Goal: Task Accomplishment & Management: Complete application form

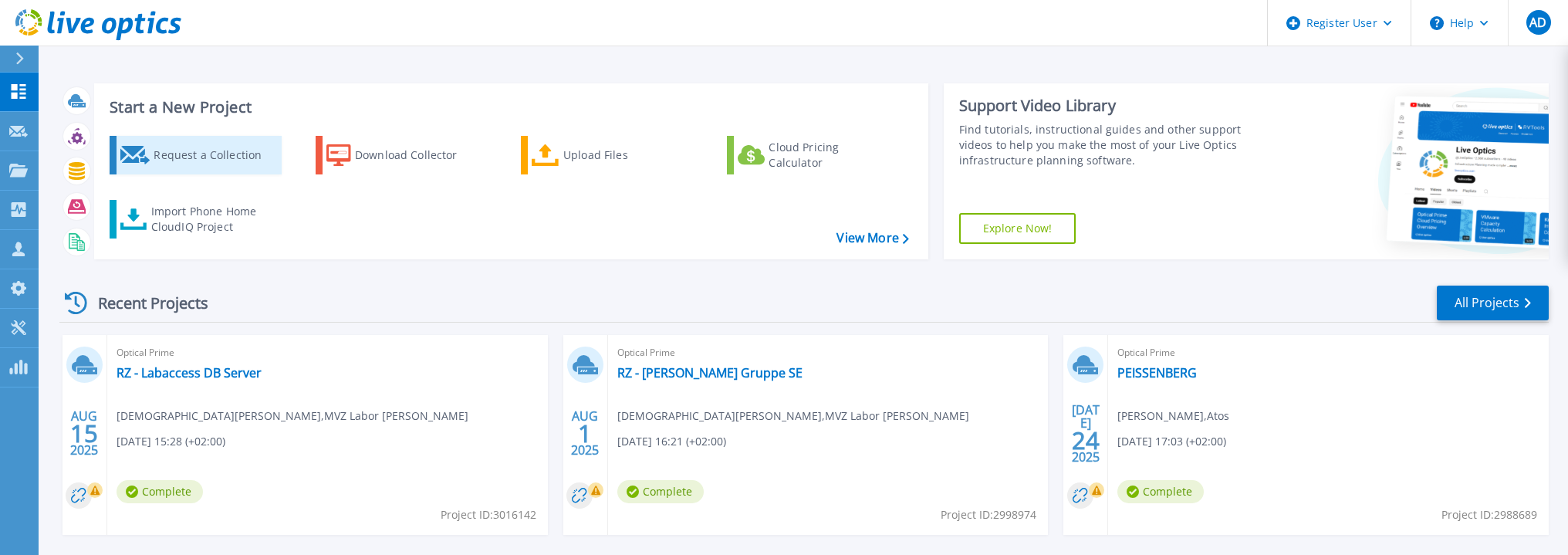
click at [207, 146] on div "Request a Collection" at bounding box center [215, 155] width 123 height 31
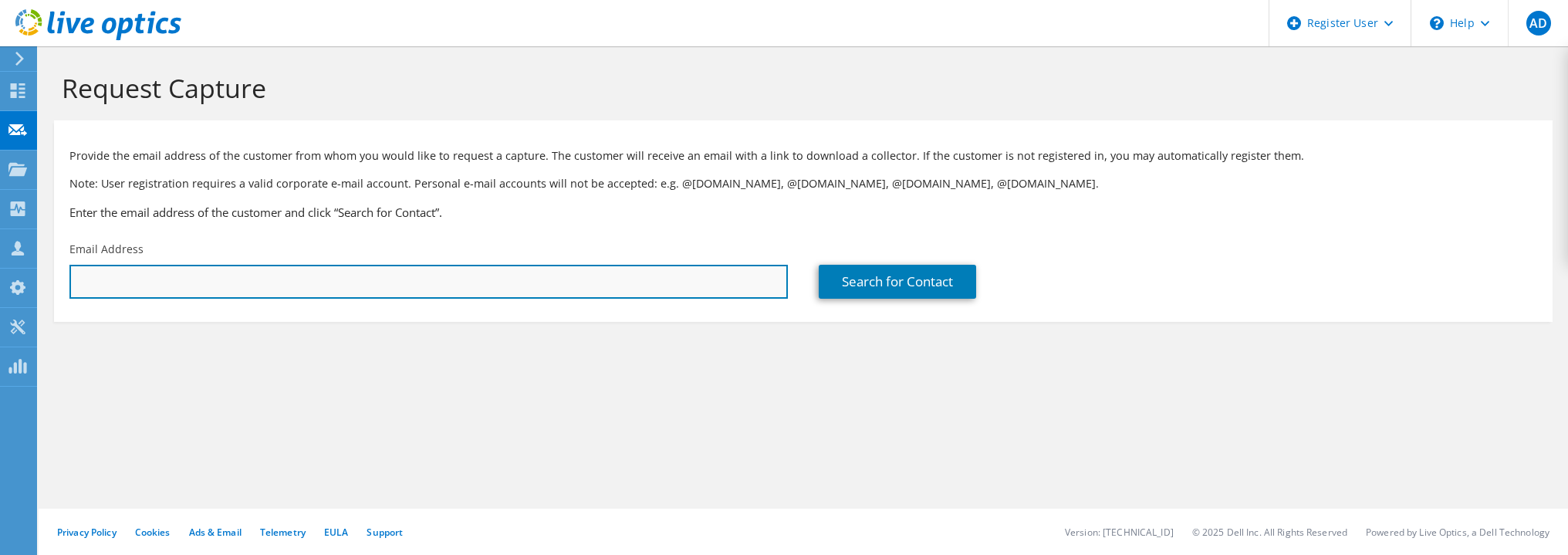
click at [210, 282] on input "text" at bounding box center [428, 281] width 718 height 34
paste input "pavankumarreddy.v@hcltech.com"
type input "pavankumarreddy.v@hcltech.com"
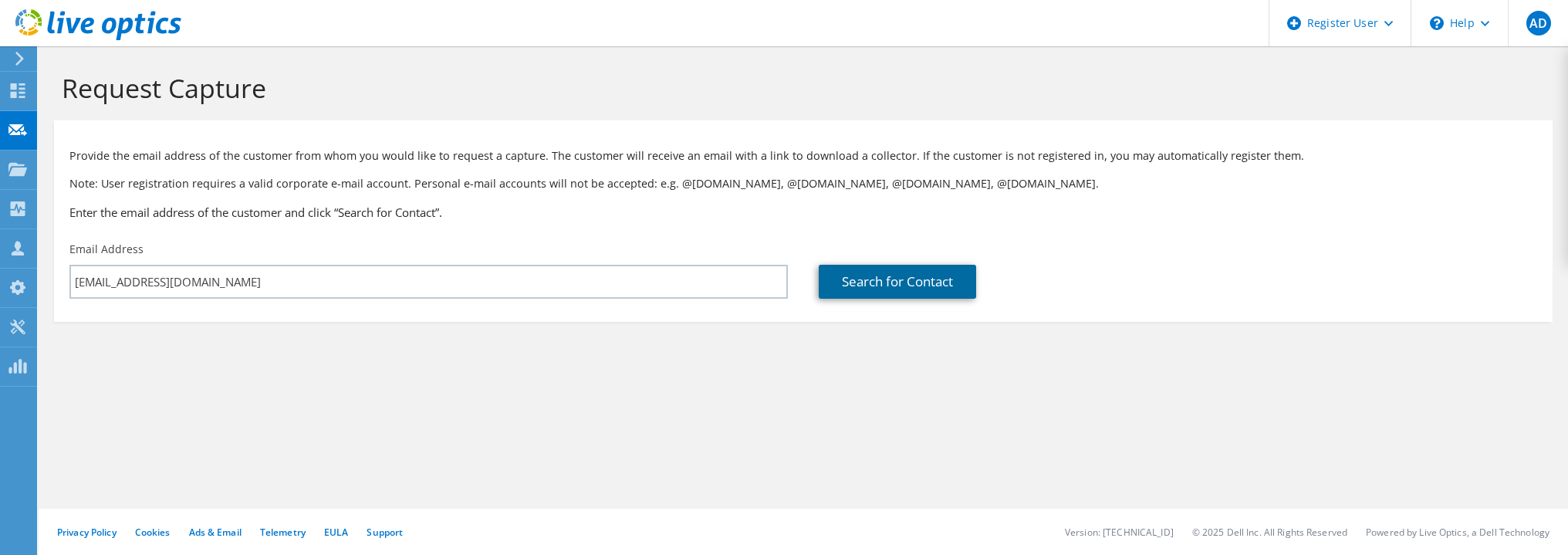
click at [904, 268] on link "Search for Contact" at bounding box center [897, 281] width 157 height 34
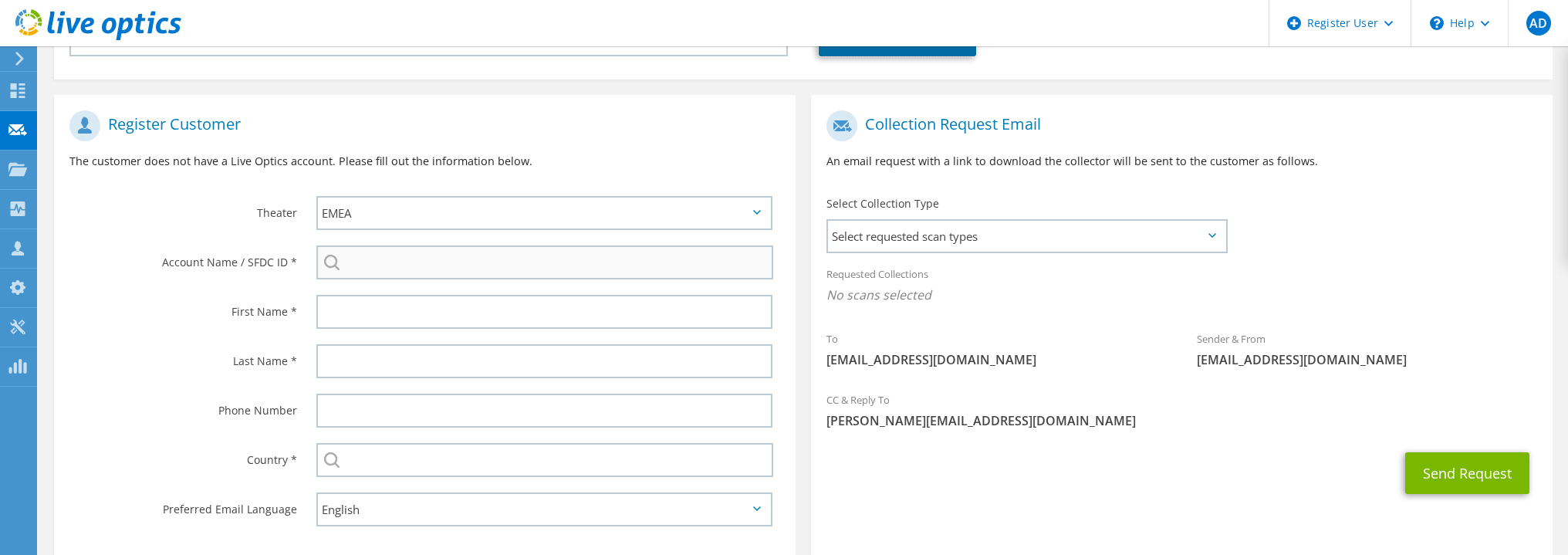
scroll to position [309, 0]
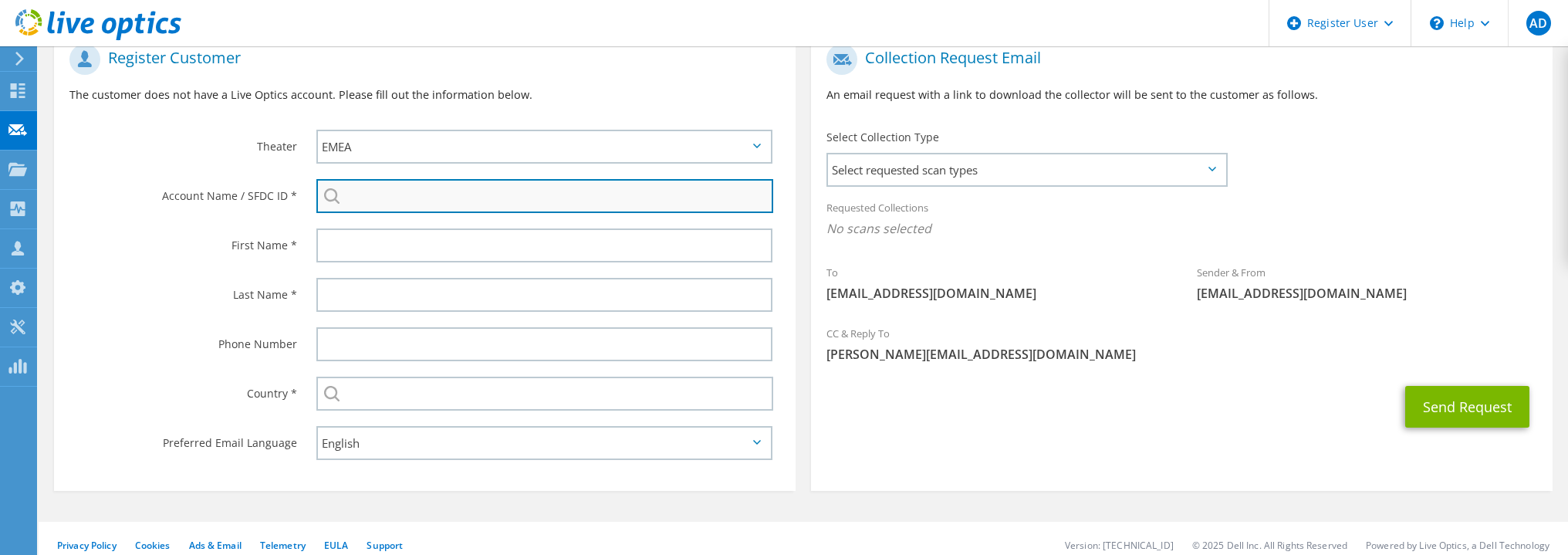
click at [431, 192] on input "search" at bounding box center [544, 195] width 456 height 34
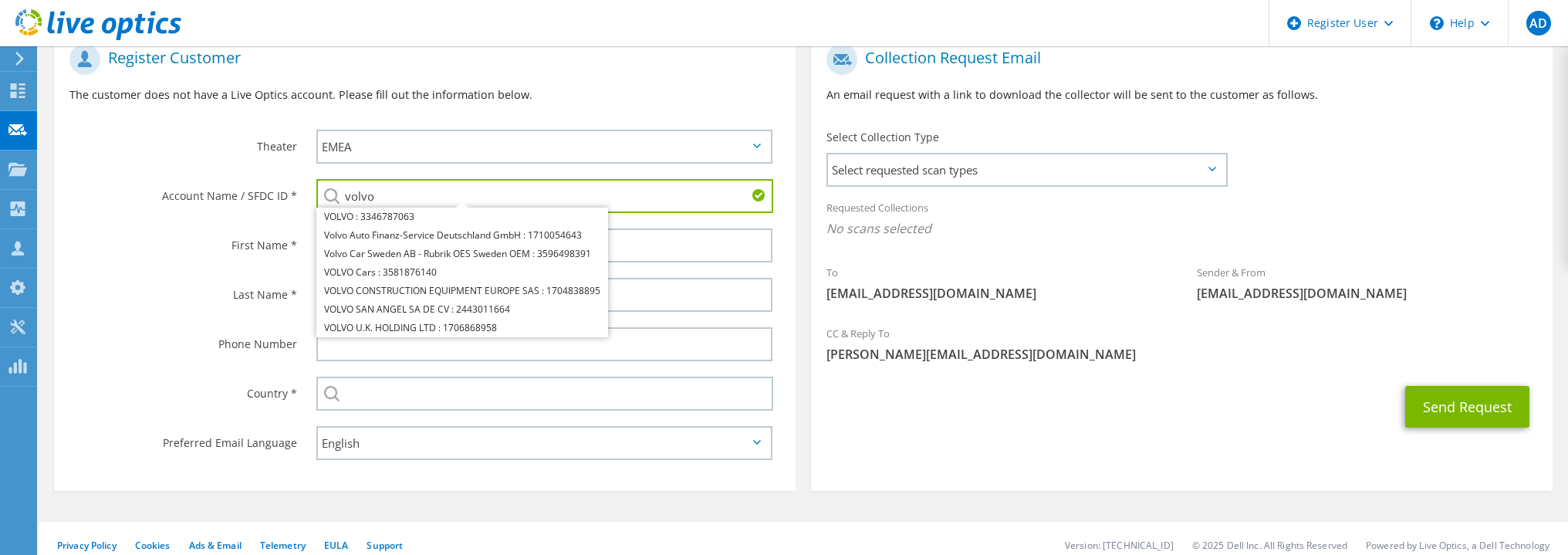
drag, startPoint x: 440, startPoint y: 195, endPoint x: 208, endPoint y: 187, distance: 232.1
click at [208, 187] on div "Account Name / SFDC ID * volvo VOLVO : 3346787063 Volvo Auto Finanz-Service Deu…" at bounding box center [424, 196] width 741 height 50
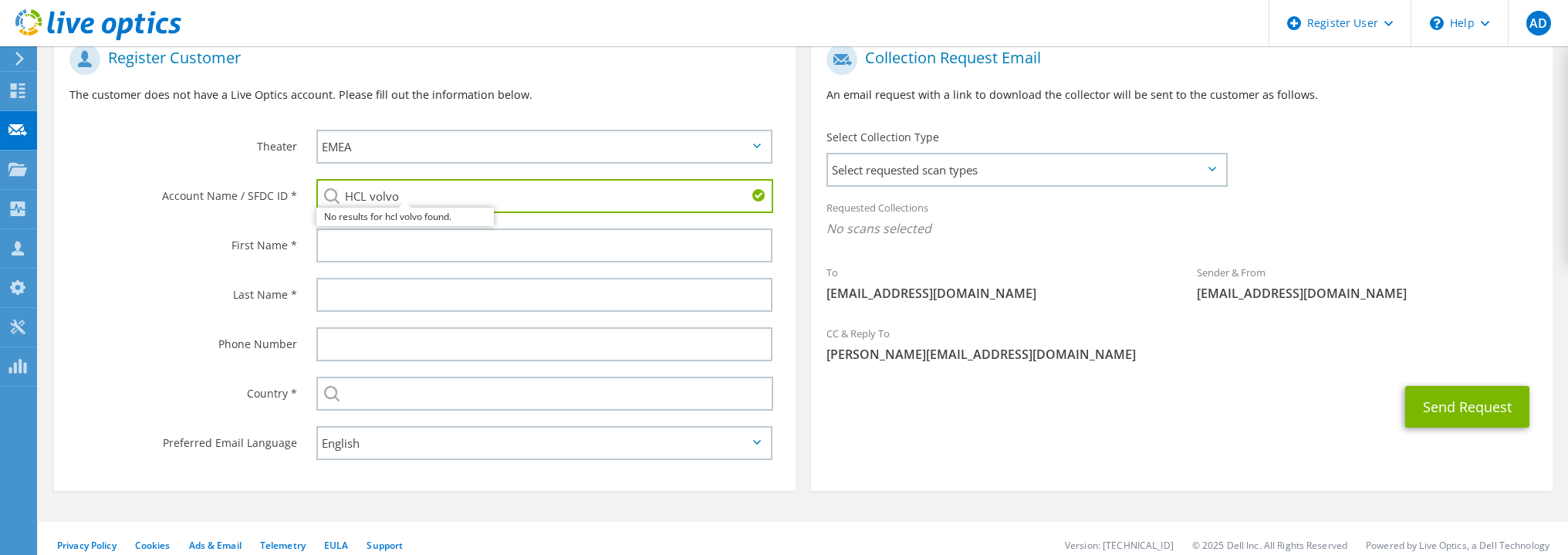
click at [375, 187] on input "HCL volvo" at bounding box center [544, 195] width 456 height 34
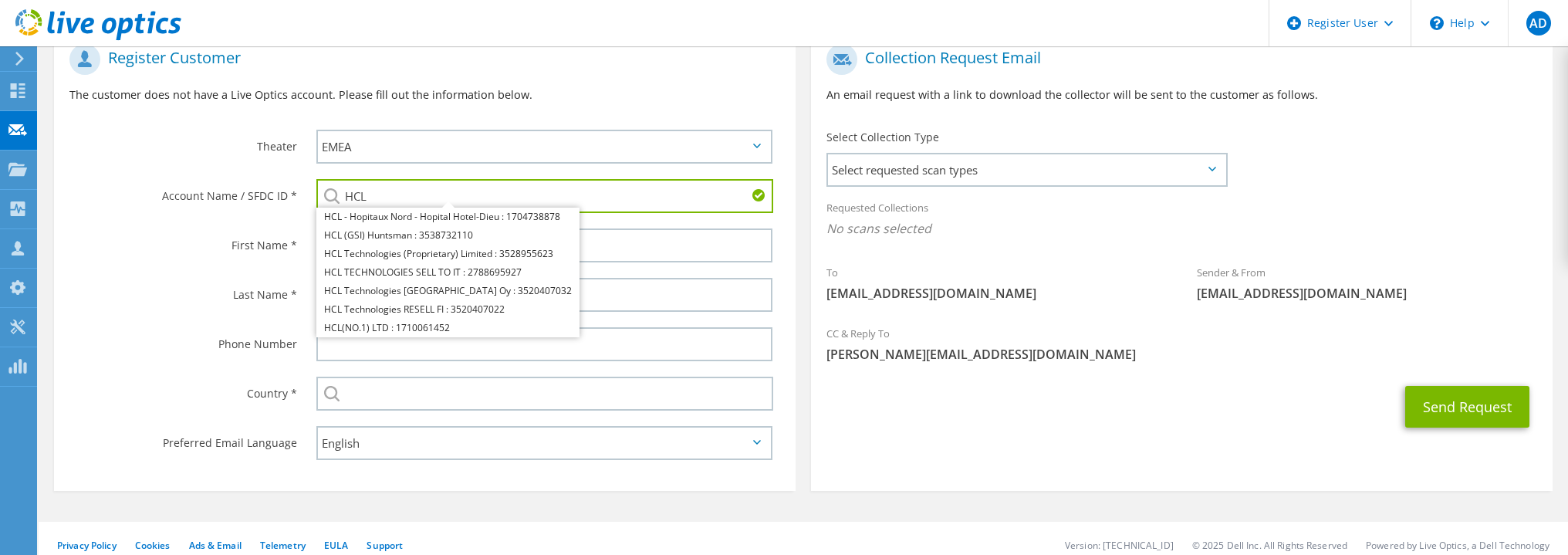
type input "HCL"
click at [166, 205] on div "Account Name / SFDC ID *" at bounding box center [177, 195] width 247 height 48
click at [346, 193] on input "HCL" at bounding box center [544, 195] width 456 height 34
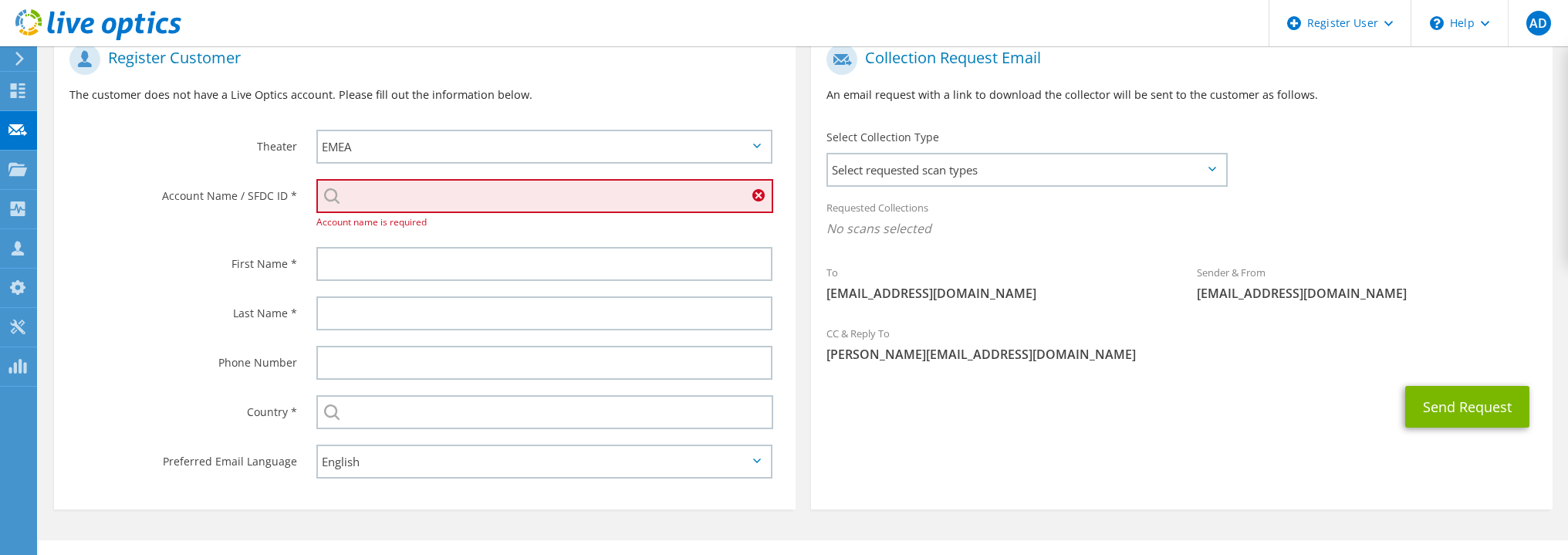
click at [142, 249] on label "First Name *" at bounding box center [183, 259] width 228 height 25
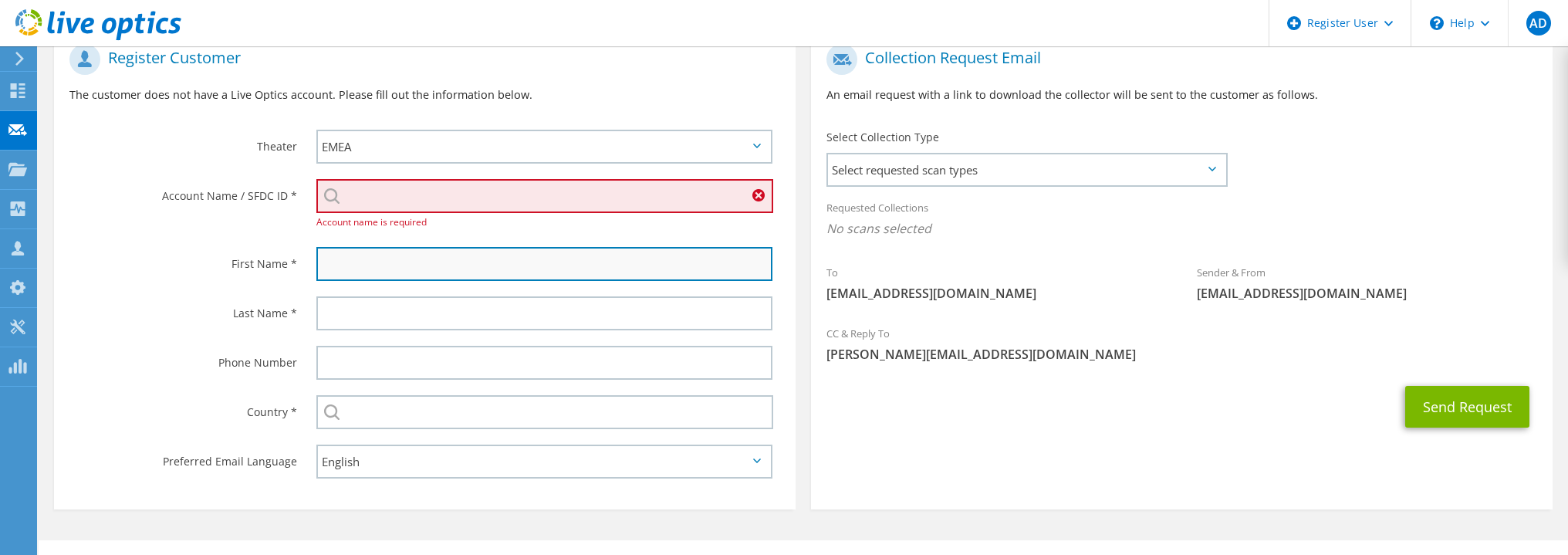
click at [384, 258] on input "text" at bounding box center [544, 263] width 456 height 34
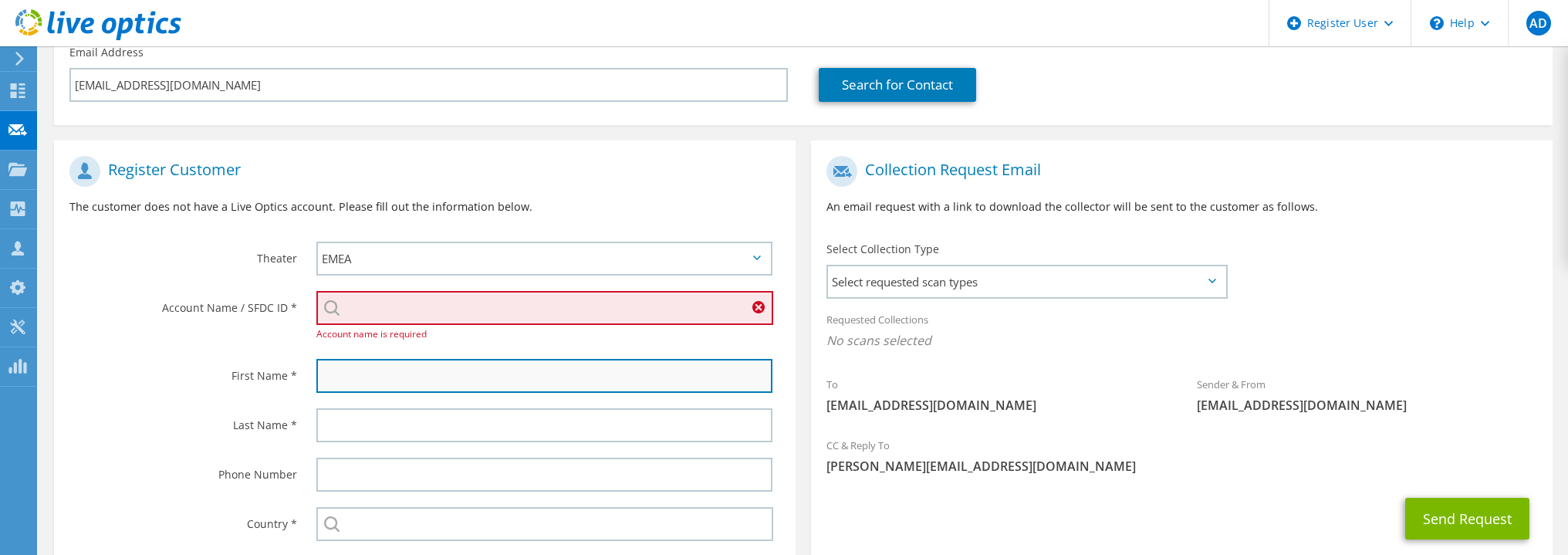
scroll to position [231, 0]
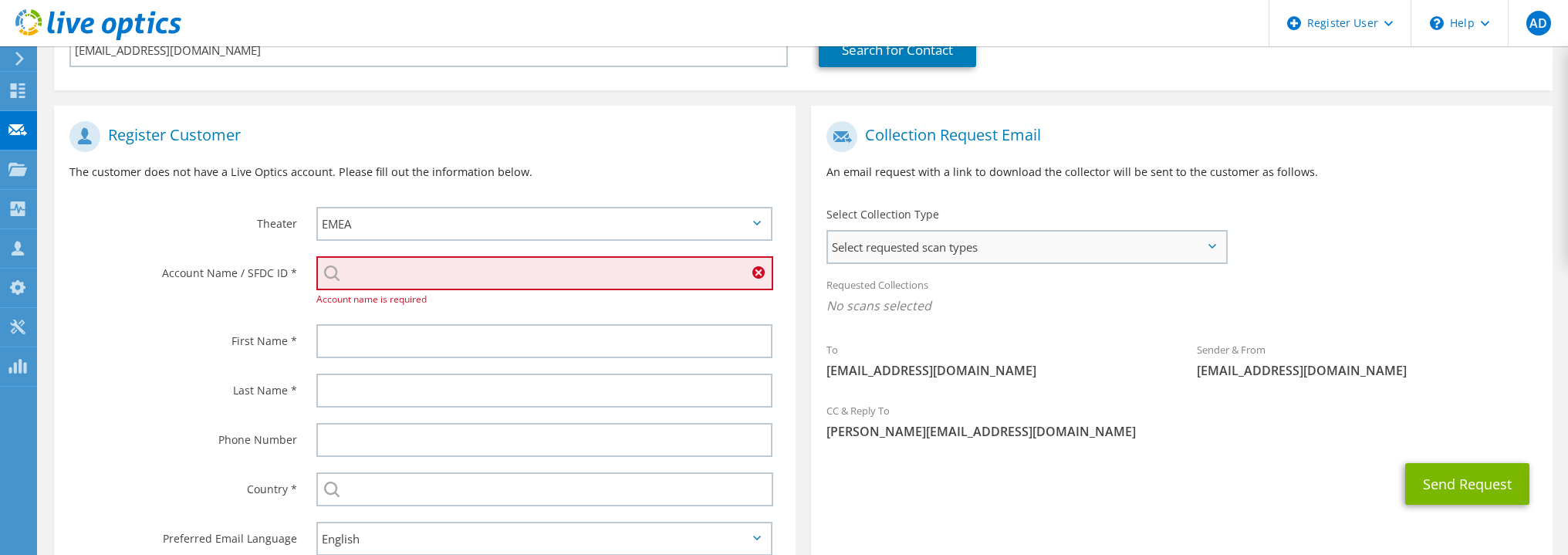
click at [963, 246] on span "Select requested scan types" at bounding box center [1026, 246] width 398 height 31
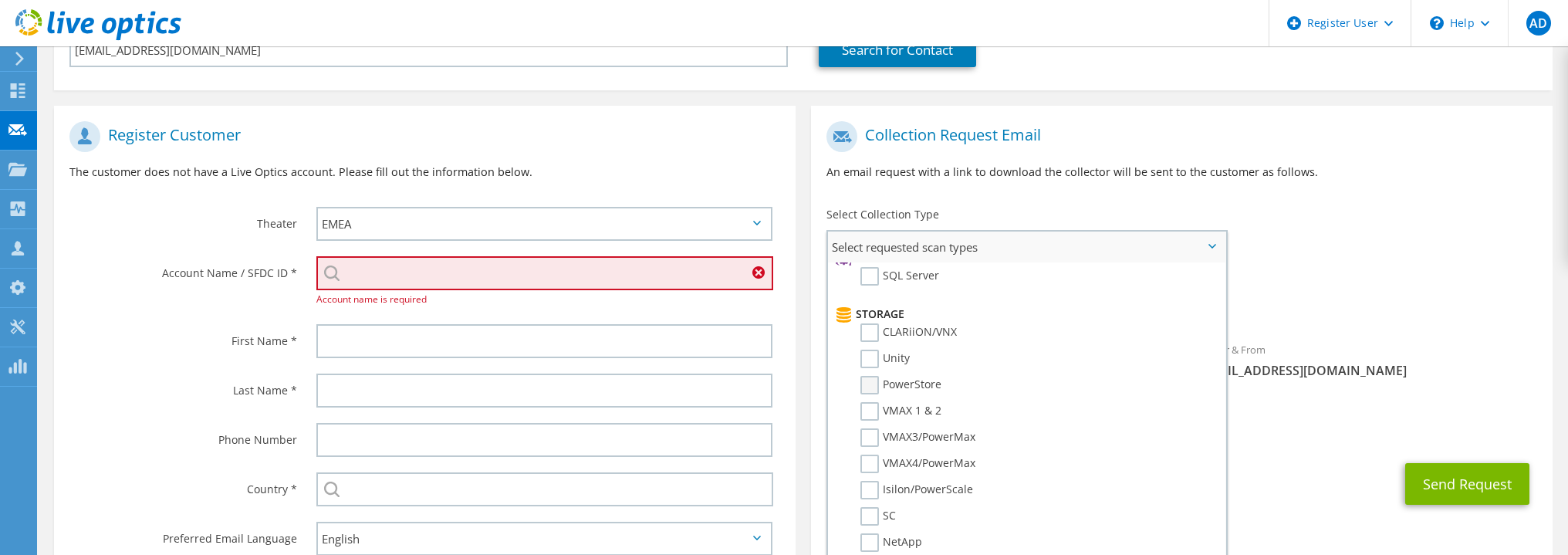
click at [871, 376] on label "PowerStore" at bounding box center [900, 385] width 81 height 18
click at [0, 0] on input "PowerStore" at bounding box center [0, 0] width 0 height 0
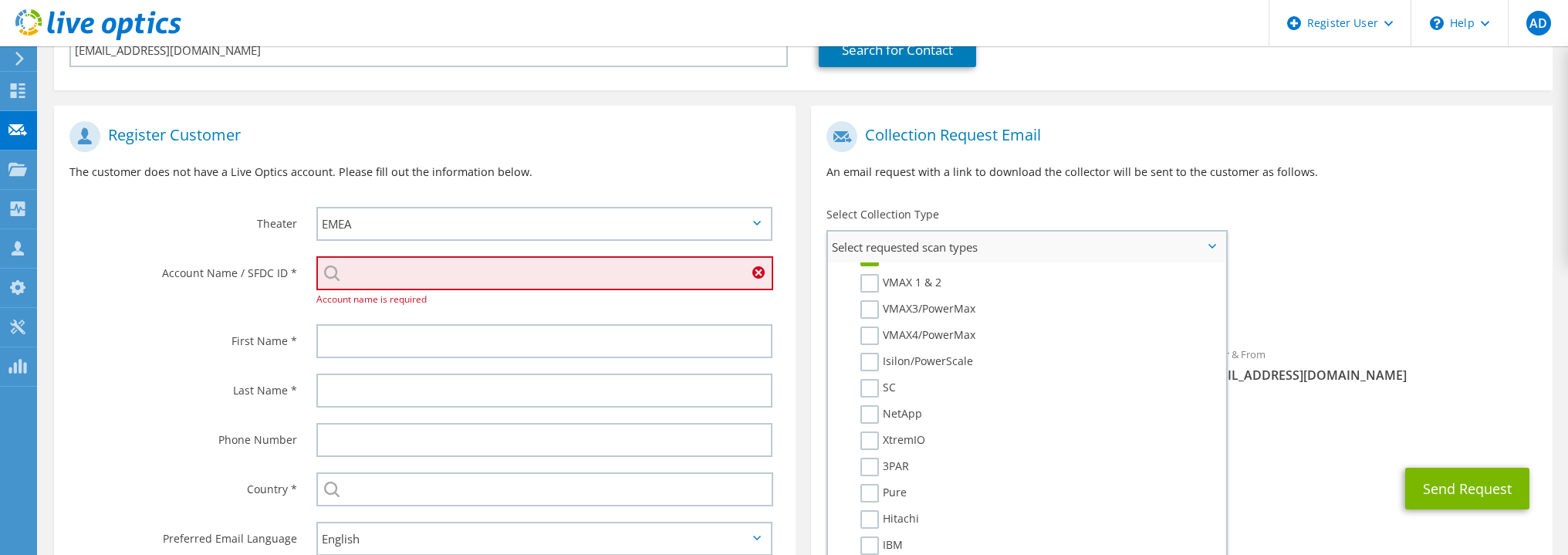
scroll to position [386, 0]
click at [871, 302] on label "VMAX4/PowerMax" at bounding box center [917, 309] width 115 height 18
click at [0, 0] on input "VMAX4/PowerMax" at bounding box center [0, 0] width 0 height 0
click at [871, 280] on label "VMAX3/PowerMax" at bounding box center [917, 283] width 115 height 18
click at [0, 0] on input "VMAX3/PowerMax" at bounding box center [0, 0] width 0 height 0
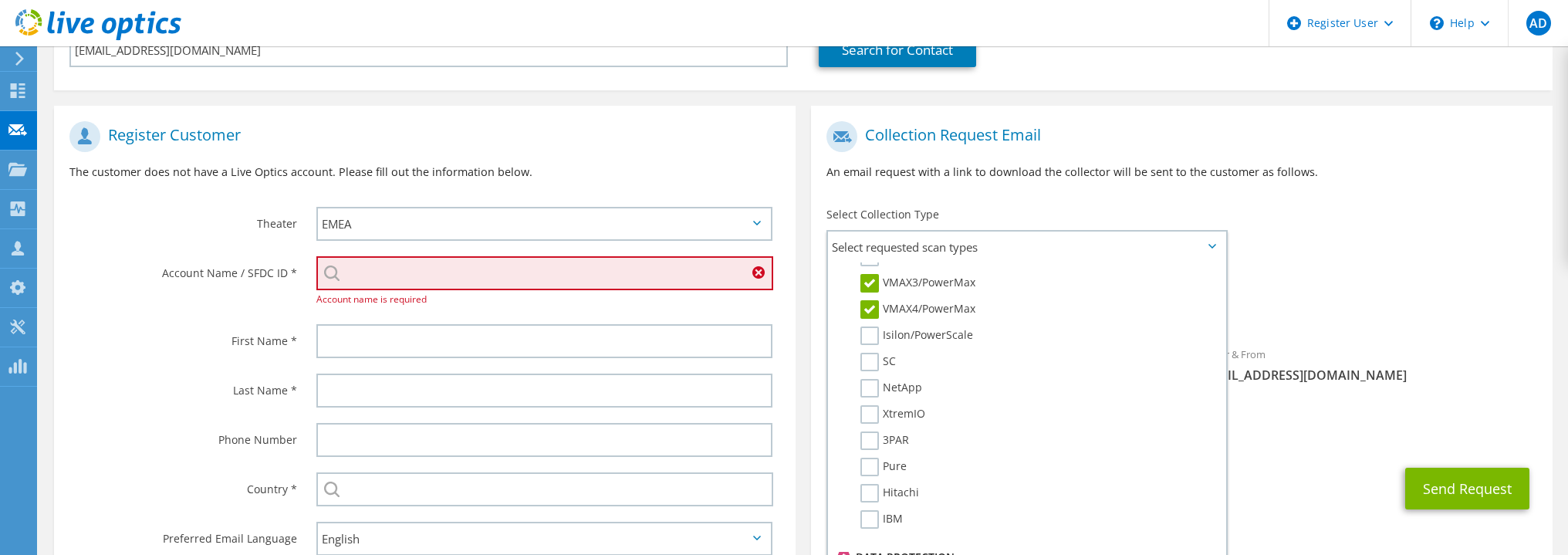
click at [1397, 253] on div "To pavankumarreddy.v@hcltech.com Sender & From liveoptics@liveoptics.com" at bounding box center [1181, 256] width 741 height 286
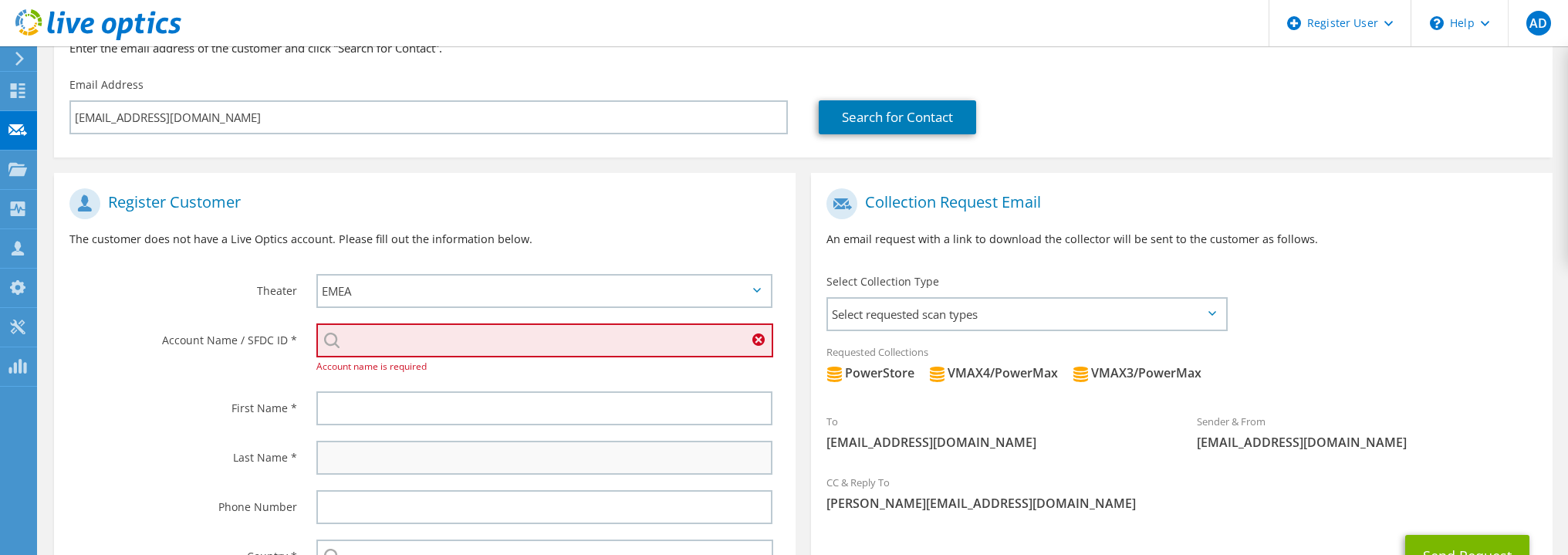
scroll to position [231, 0]
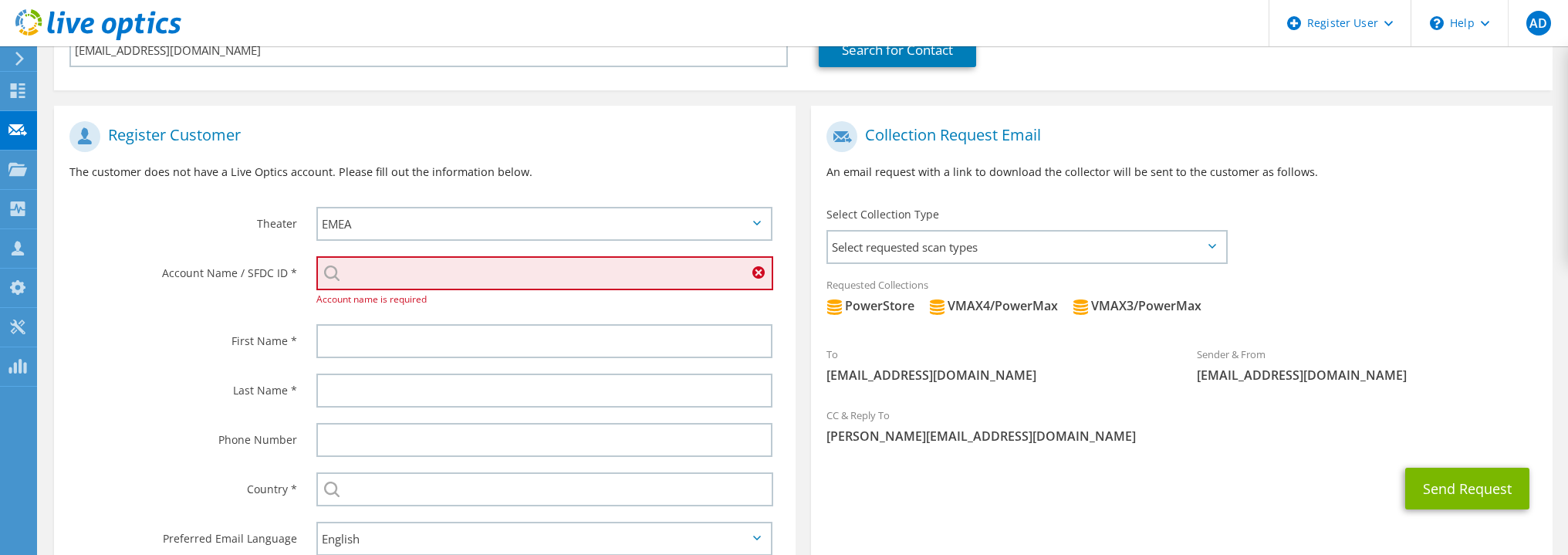
click at [421, 278] on input "search" at bounding box center [544, 273] width 456 height 34
paste input "27627254"
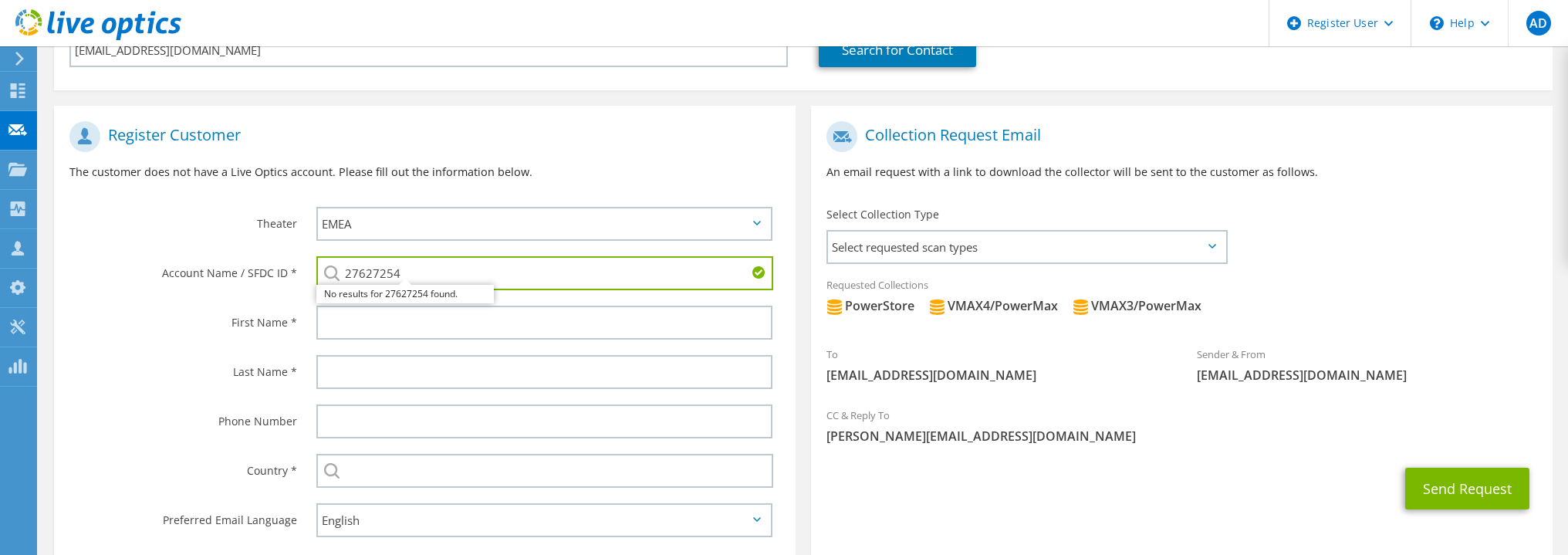
type input "27627254"
click at [173, 323] on label "First Name *" at bounding box center [183, 318] width 228 height 25
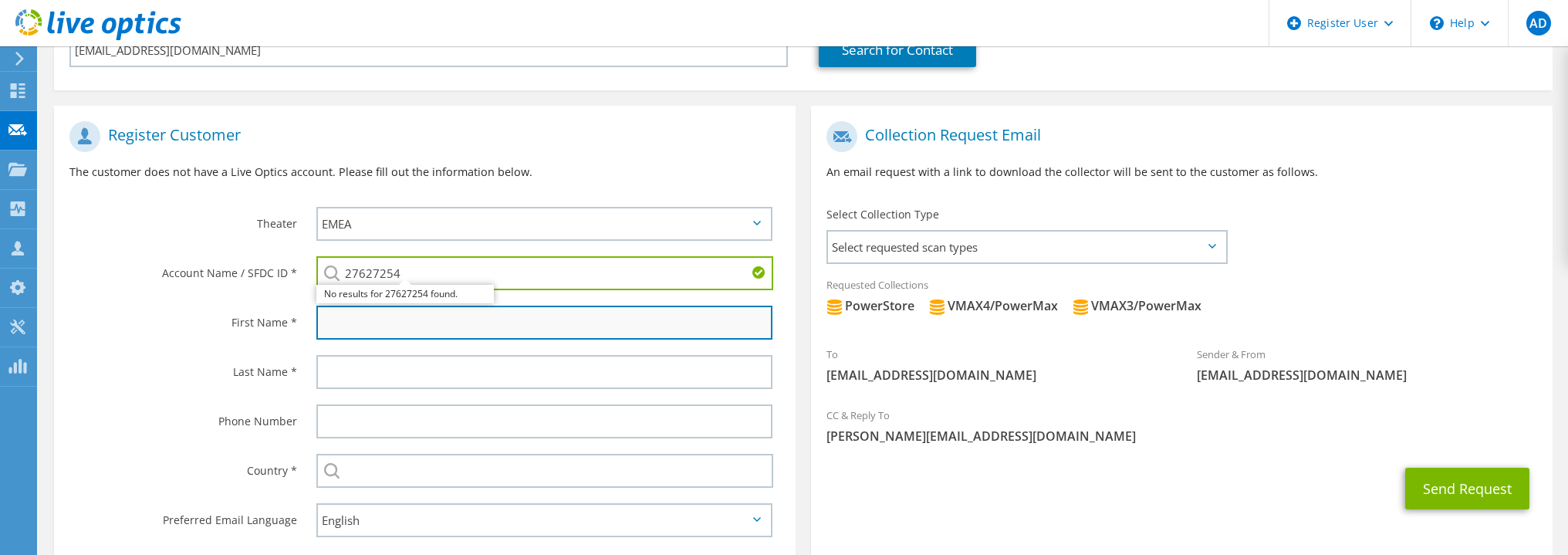
click at [351, 330] on input "text" at bounding box center [544, 322] width 456 height 34
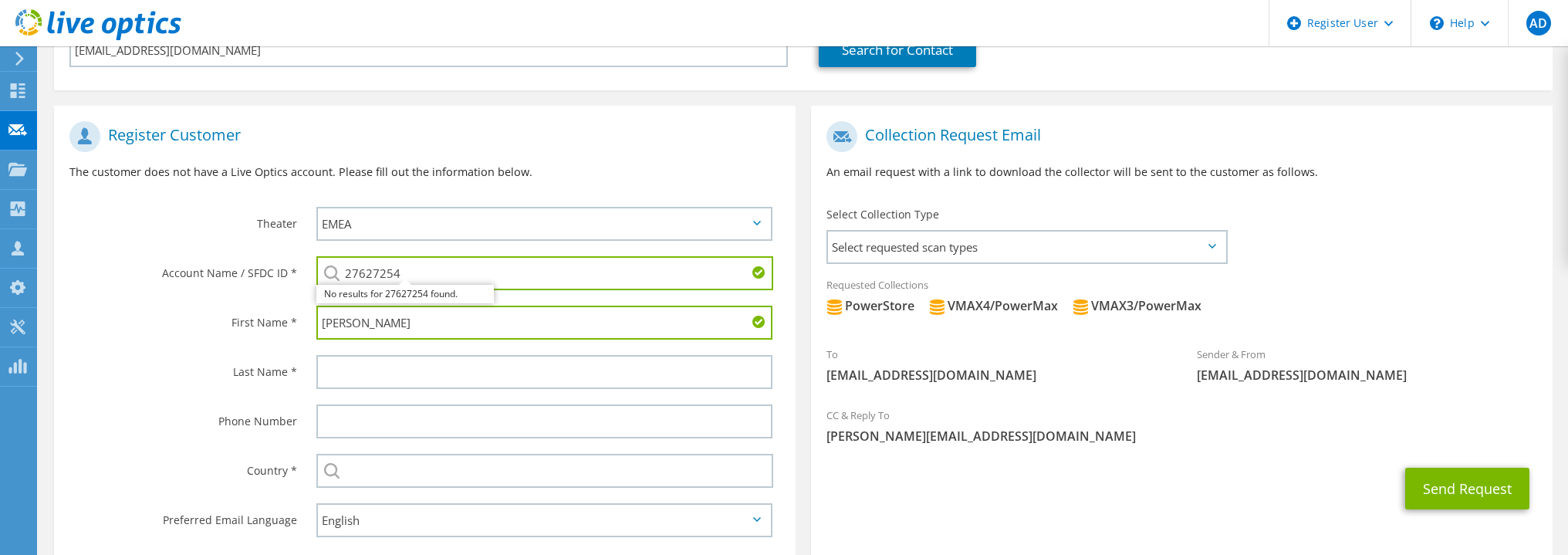
type input "Pavan"
click at [113, 49] on div at bounding box center [90, 26] width 181 height 51
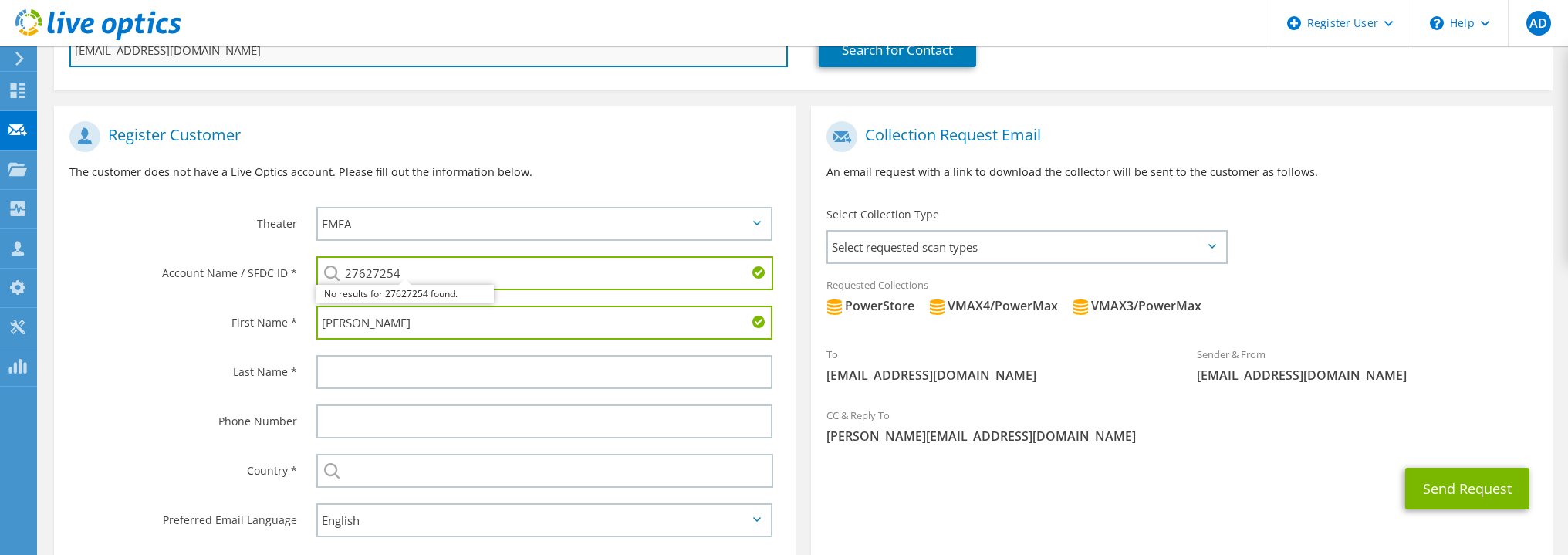
drag, startPoint x: 105, startPoint y: 51, endPoint x: 171, endPoint y: 55, distance: 66.1
click at [171, 55] on input "pavankumarreddy.v@hcltech.com" at bounding box center [428, 50] width 718 height 34
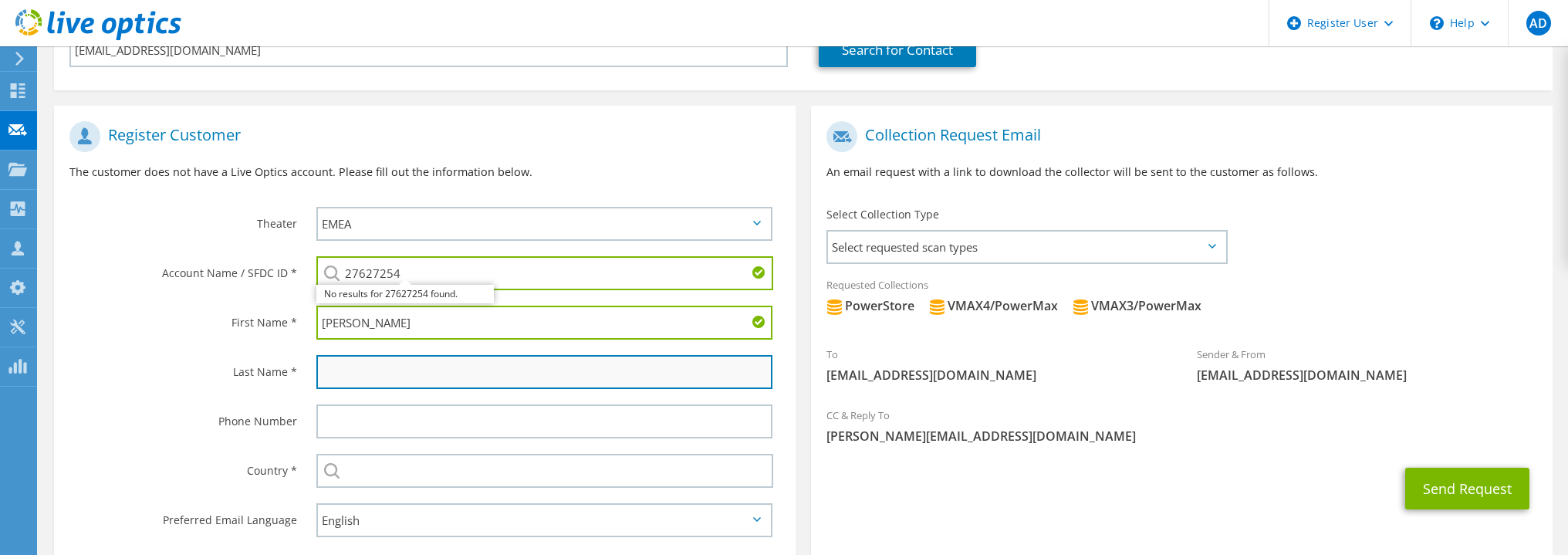
click at [359, 369] on input "text" at bounding box center [544, 371] width 456 height 34
paste input "kumarreddy"
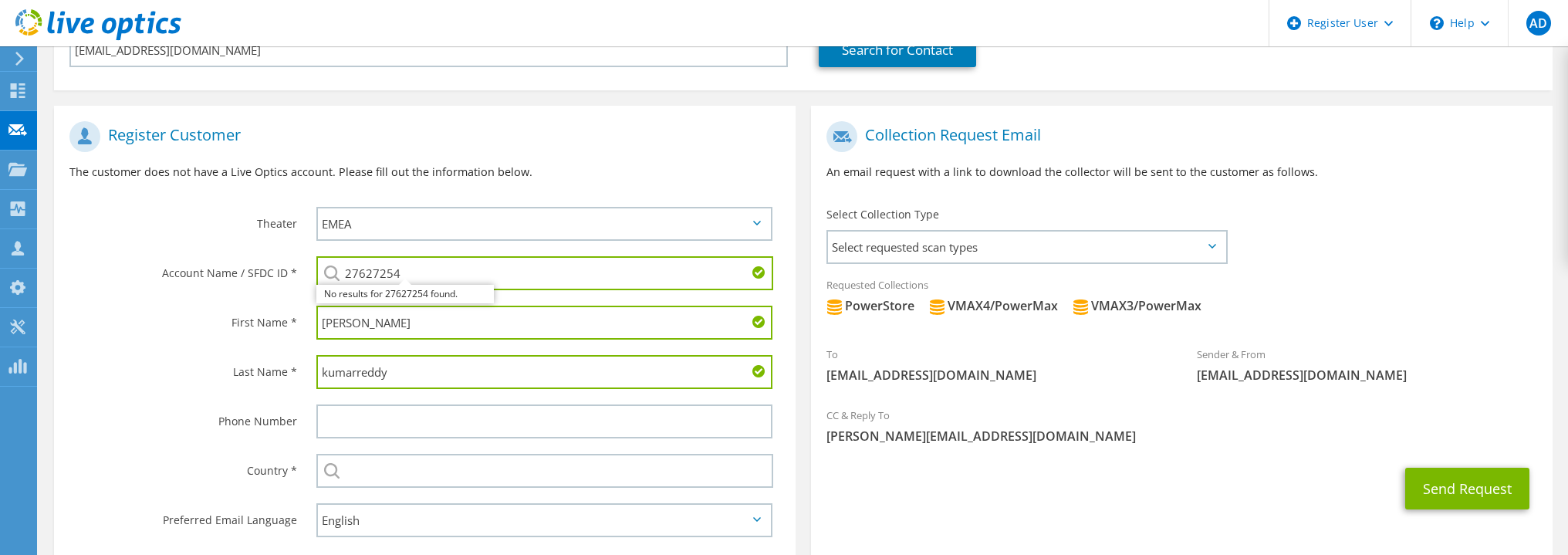
click at [327, 373] on input "kumarreddy" at bounding box center [544, 371] width 456 height 34
type input "Kumarreddy"
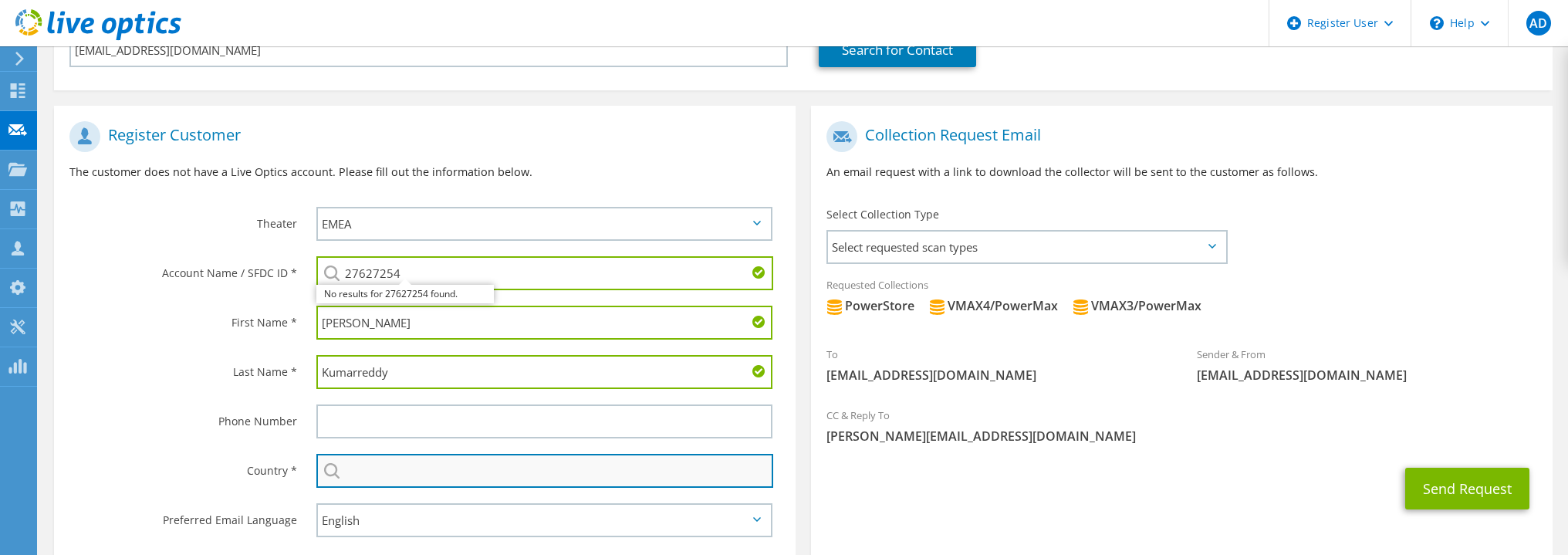
click at [370, 466] on input "text" at bounding box center [544, 471] width 456 height 34
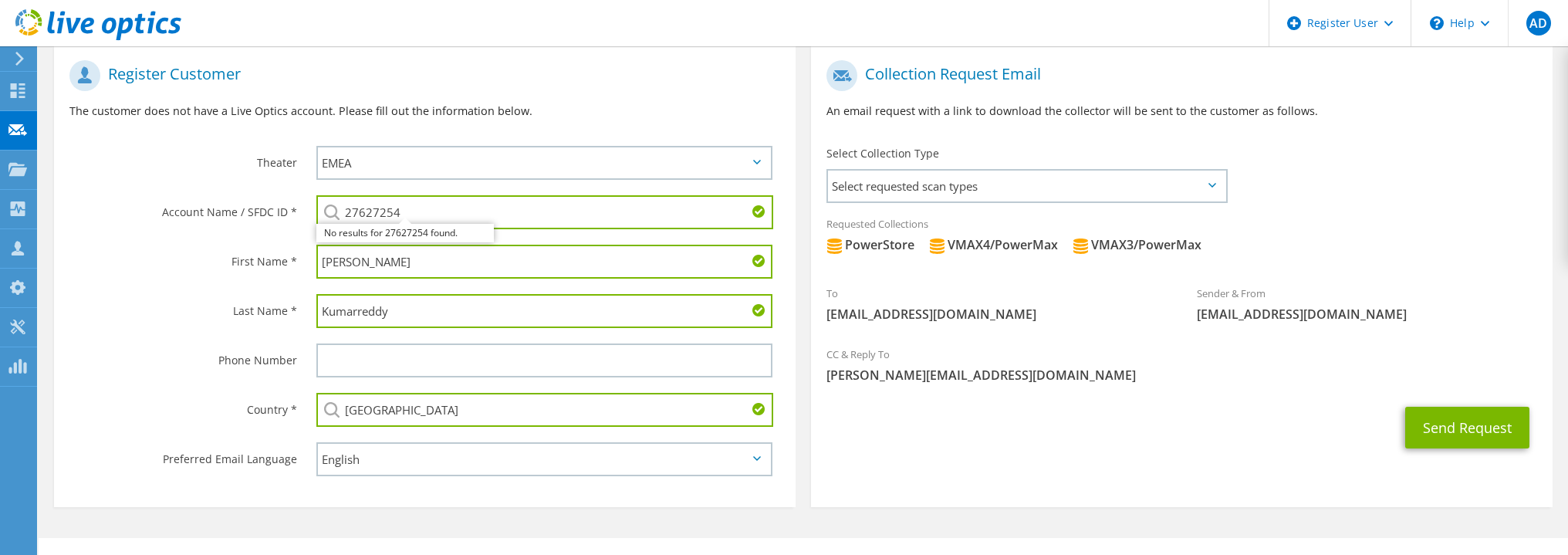
scroll to position [317, 0]
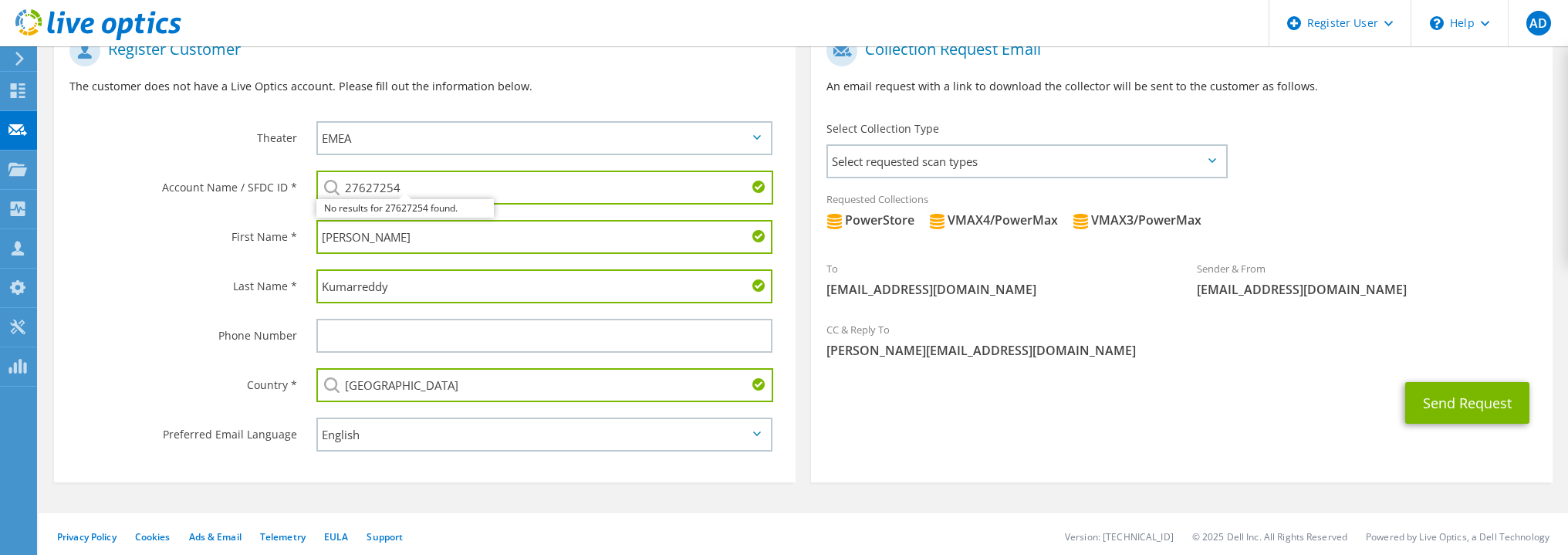
type input "Sweden"
drag, startPoint x: 1096, startPoint y: 427, endPoint x: 1088, endPoint y: 431, distance: 8.9
click at [1096, 427] on div "Send Request" at bounding box center [1181, 403] width 741 height 57
click at [1462, 407] on button "Send Request" at bounding box center [1467, 403] width 124 height 41
